Goal: Task Accomplishment & Management: Manage account settings

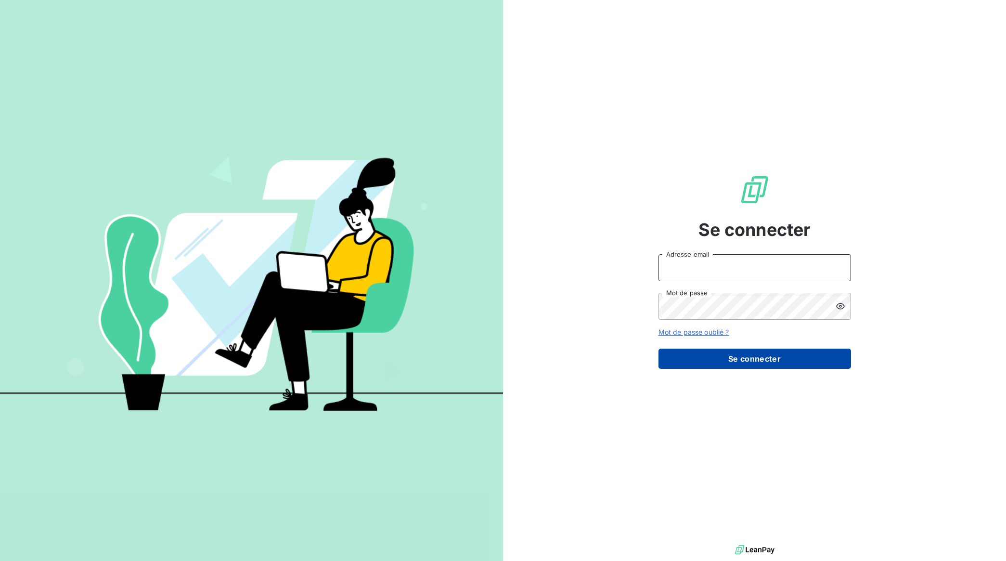
type input "[EMAIL_ADDRESS][DOMAIN_NAME]"
click at [737, 358] on button "Se connecter" at bounding box center [755, 359] width 193 height 20
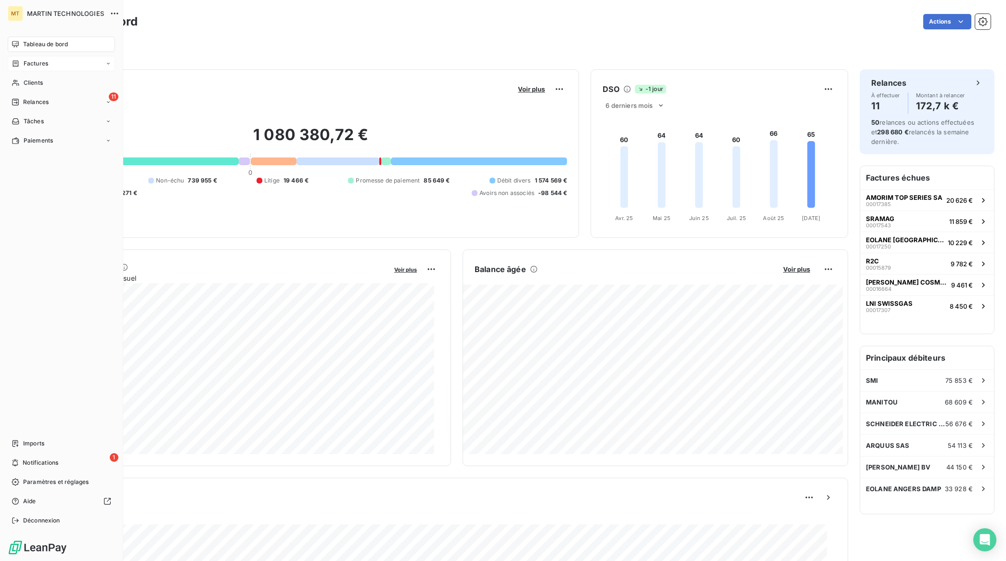
click at [53, 59] on div "Factures" at bounding box center [61, 63] width 107 height 15
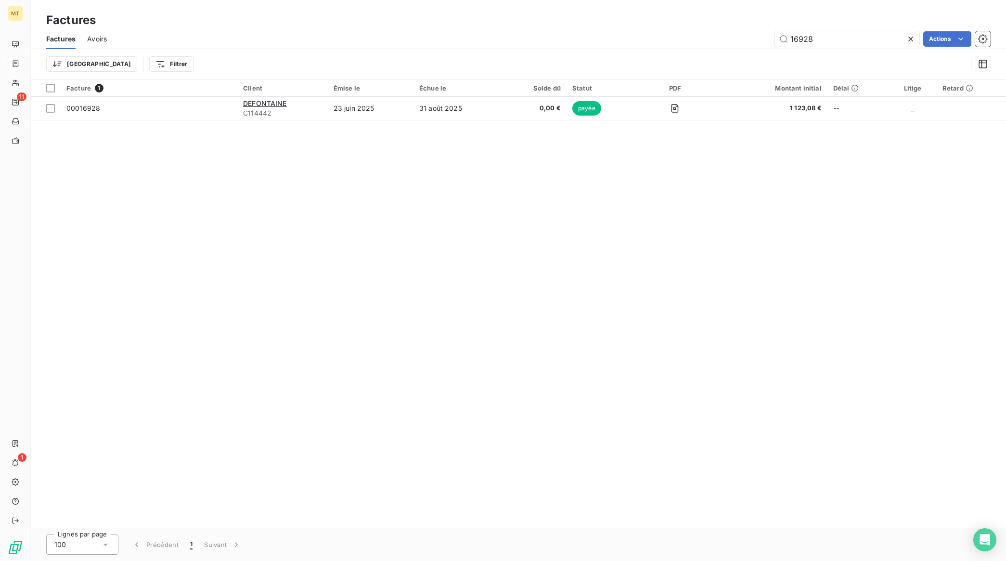
click at [910, 37] on icon at bounding box center [911, 39] width 10 height 10
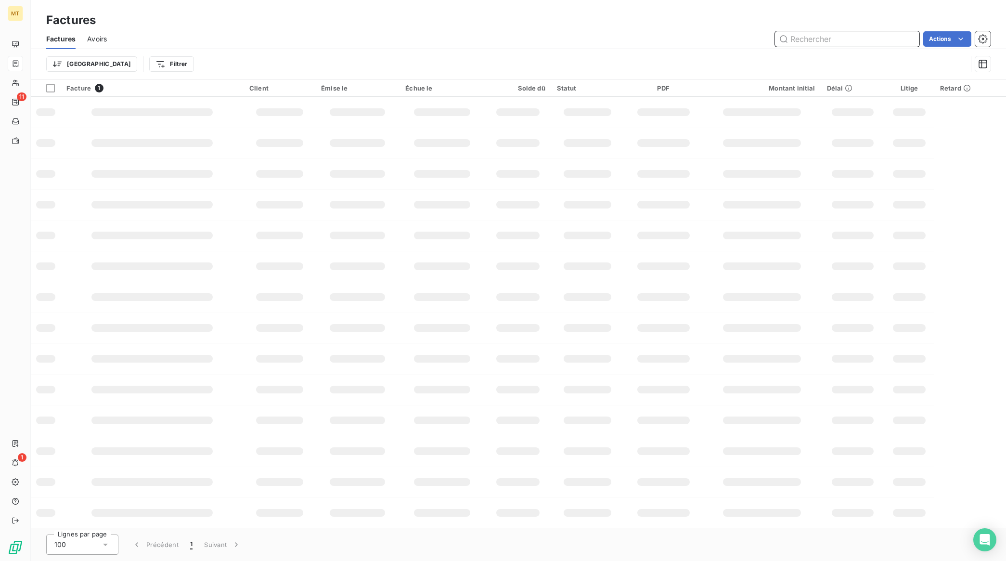
click at [838, 39] on input "text" at bounding box center [847, 38] width 144 height 15
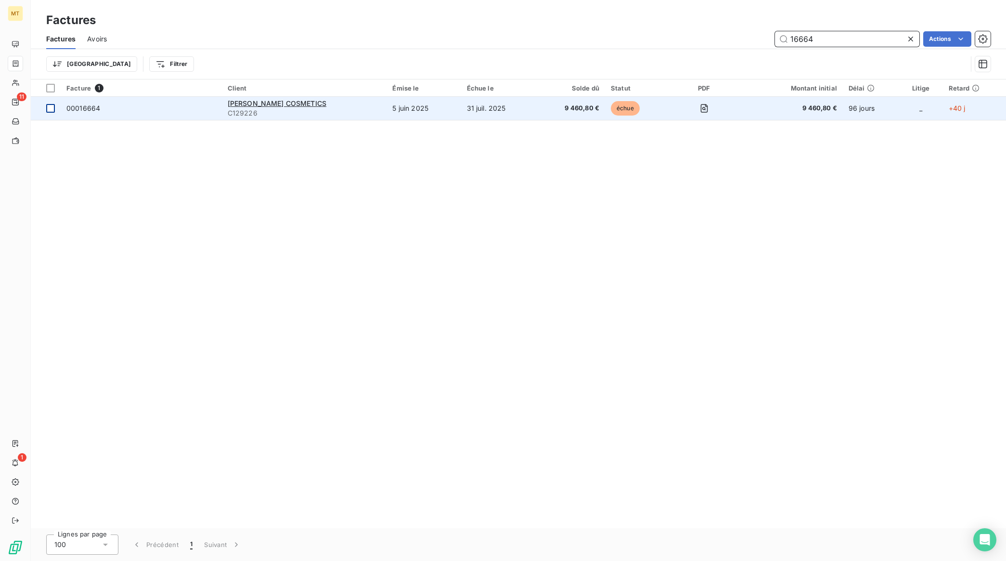
type input "16664"
click at [52, 108] on div at bounding box center [50, 108] width 9 height 9
click at [256, 102] on span "[PERSON_NAME] COSMETICS" at bounding box center [277, 103] width 99 height 8
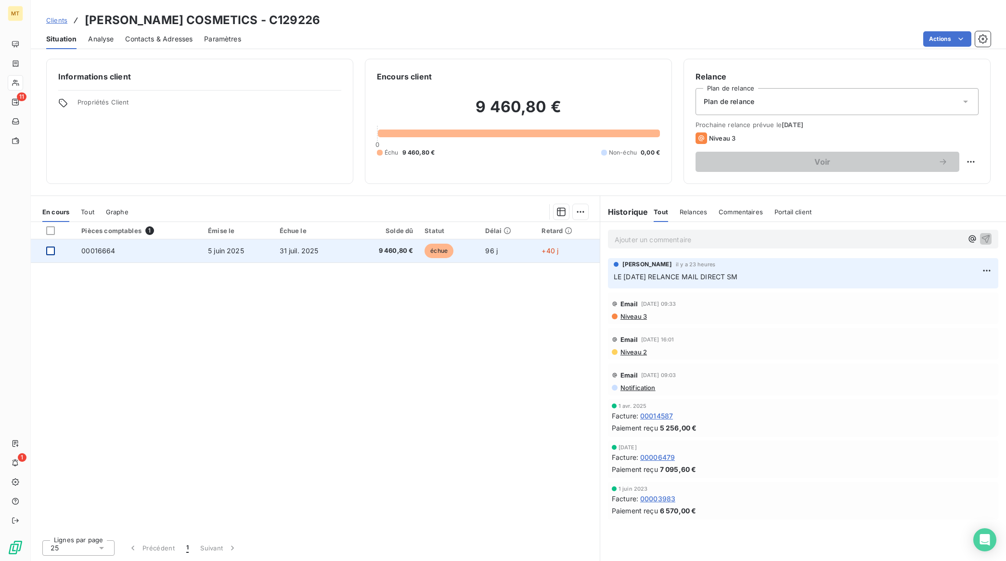
click at [50, 251] on div at bounding box center [50, 250] width 9 height 9
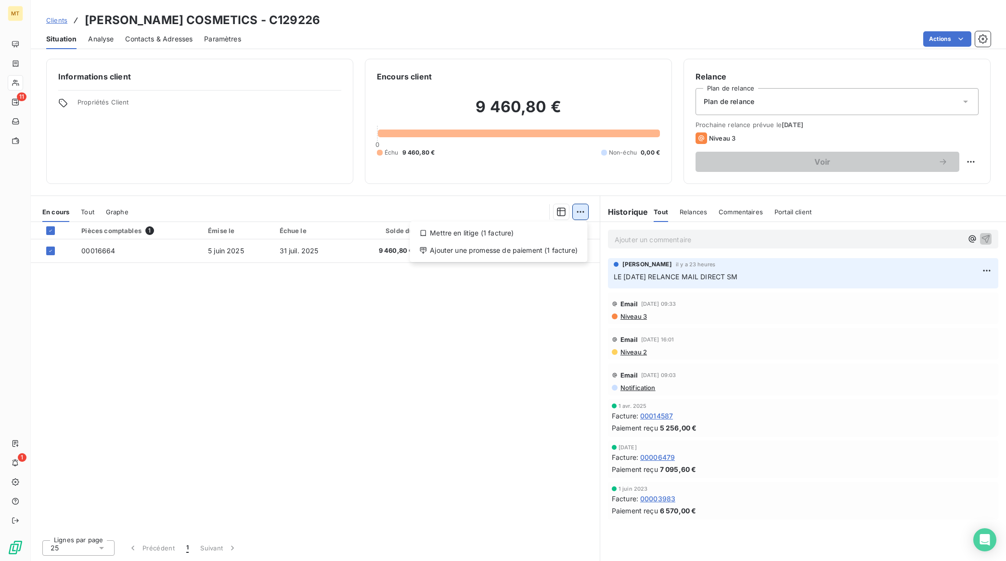
click at [583, 208] on html "MT 11 1 Clients [PERSON_NAME] COSMETICS - C129226 Situation Analyse Contacts & …" at bounding box center [503, 280] width 1006 height 561
click at [470, 251] on div "Ajouter une promesse de paiement (1 facture)" at bounding box center [499, 250] width 170 height 15
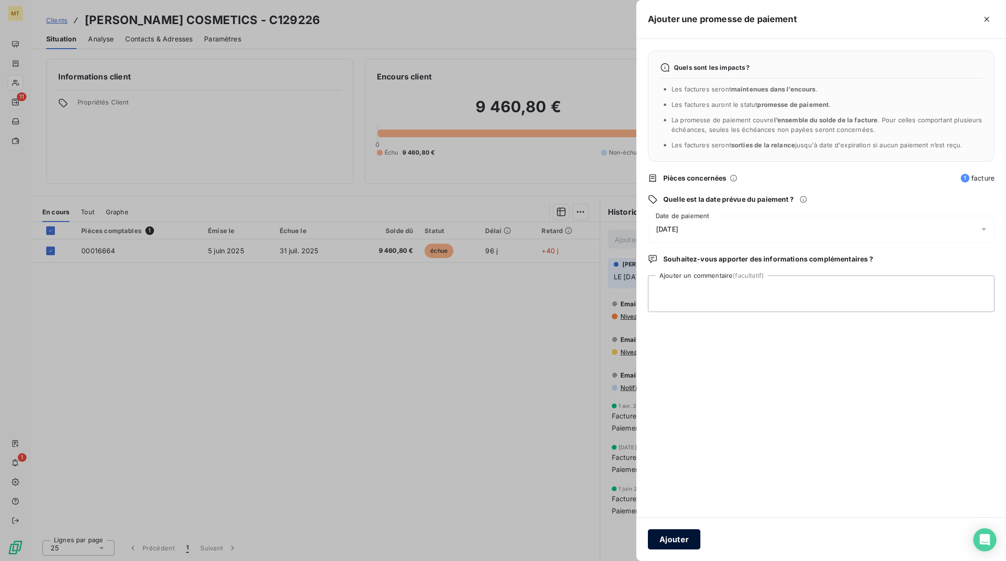
click at [688, 544] on button "Ajouter" at bounding box center [674, 539] width 52 height 20
